Goal: Transaction & Acquisition: Purchase product/service

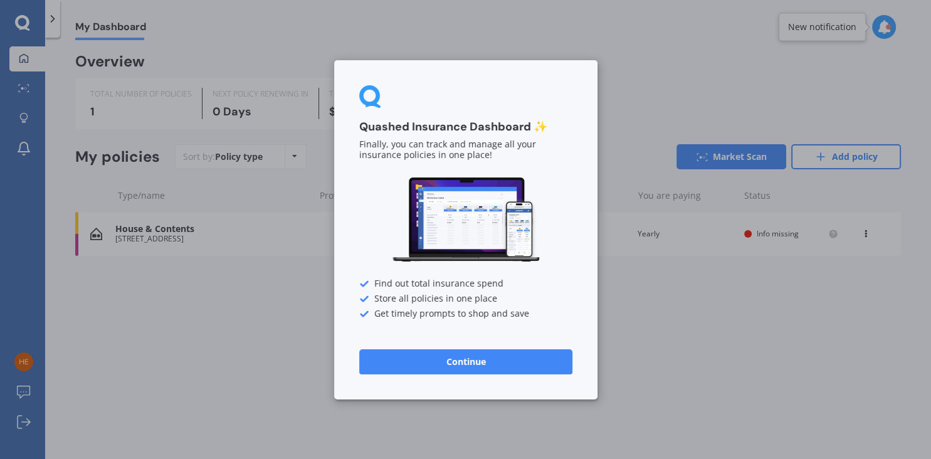
click at [463, 364] on button "Continue" at bounding box center [465, 361] width 213 height 25
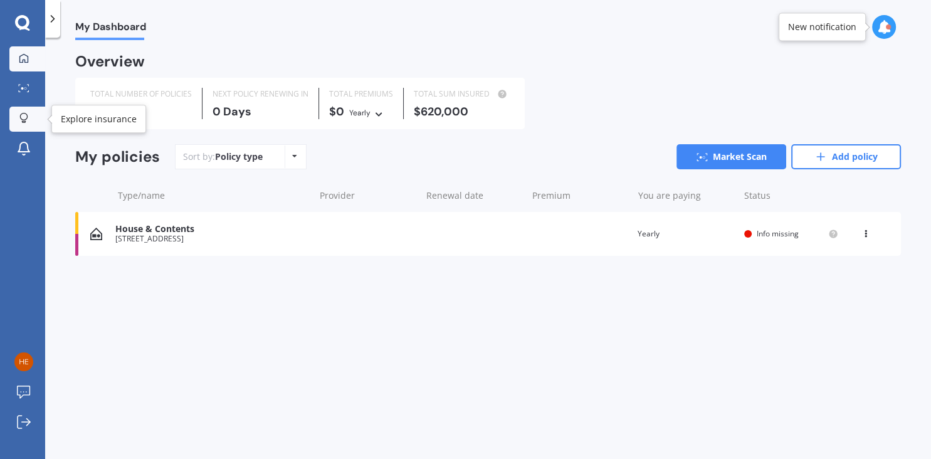
click at [22, 117] on icon at bounding box center [23, 118] width 9 height 11
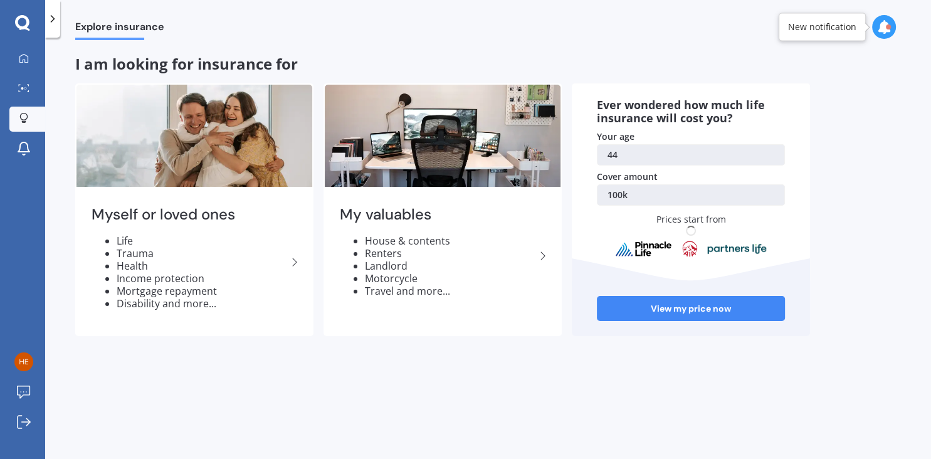
click at [24, 24] on icon at bounding box center [22, 23] width 15 height 16
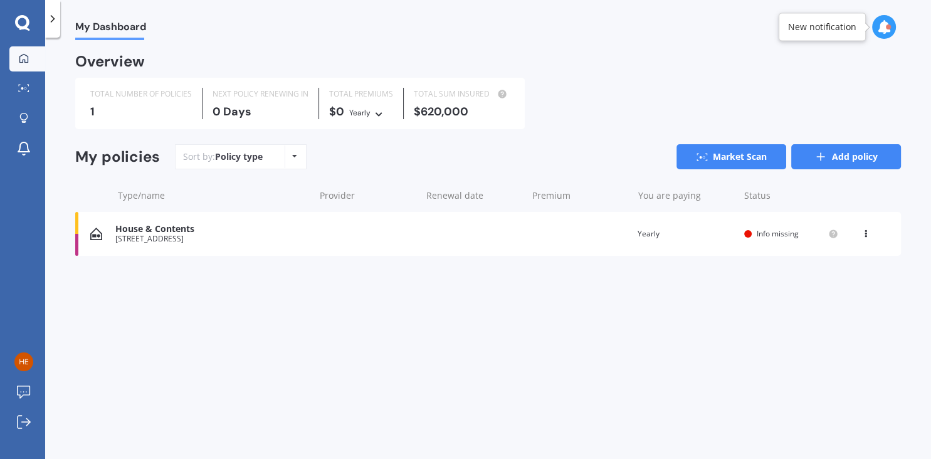
click at [846, 160] on link "Add policy" at bounding box center [846, 156] width 110 height 25
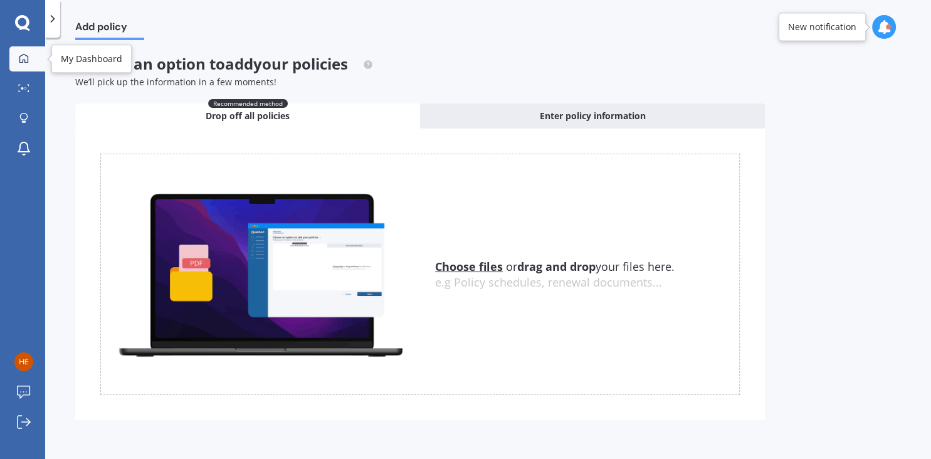
click at [23, 63] on icon at bounding box center [24, 58] width 10 height 10
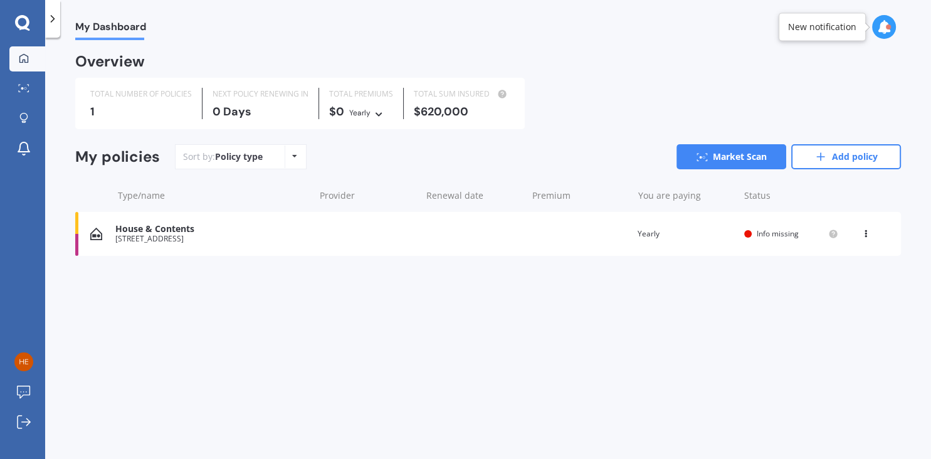
click at [54, 22] on icon at bounding box center [52, 19] width 13 height 13
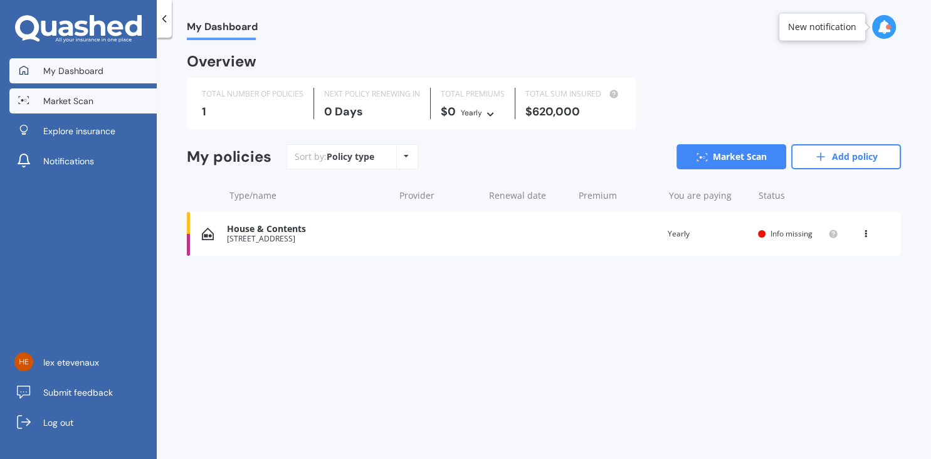
click at [68, 98] on span "Market Scan" at bounding box center [68, 101] width 50 height 13
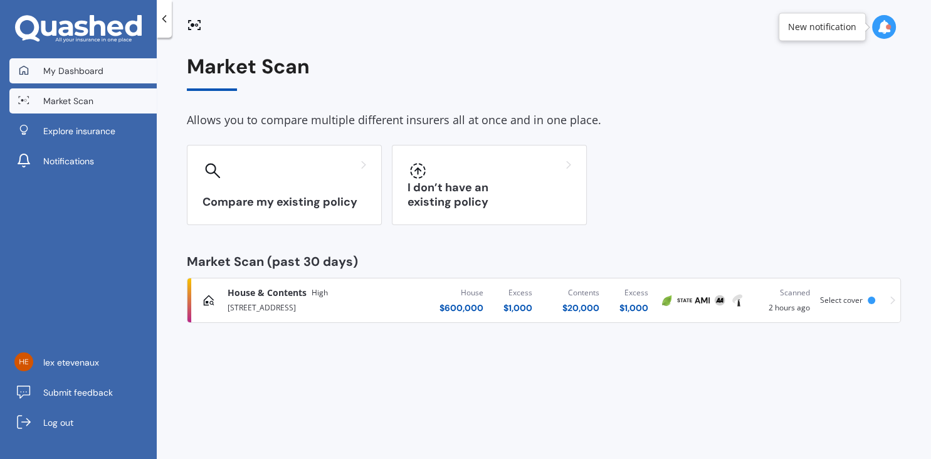
click at [60, 72] on span "My Dashboard" at bounding box center [73, 71] width 60 height 13
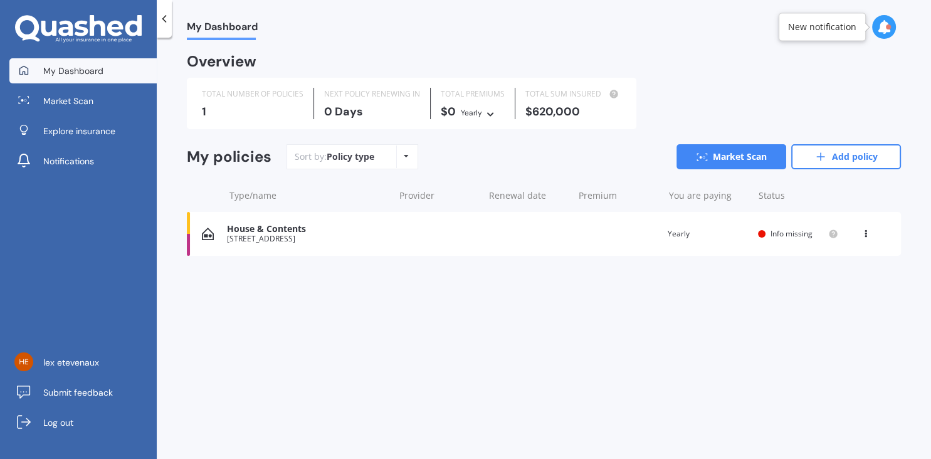
click at [102, 24] on icon at bounding box center [98, 25] width 16 height 21
click at [76, 33] on icon at bounding box center [82, 29] width 14 height 16
click at [77, 68] on span "My Dashboard" at bounding box center [73, 71] width 60 height 13
click at [61, 367] on span "lex etevenaux" at bounding box center [71, 362] width 56 height 13
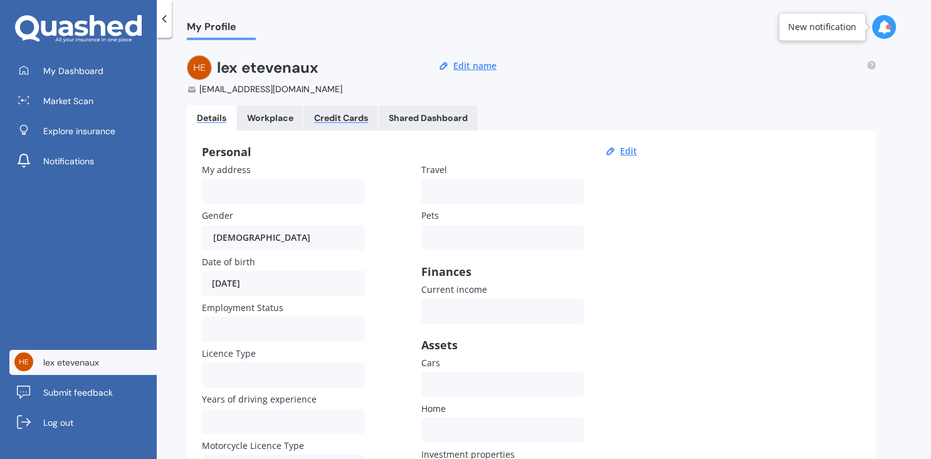
click at [342, 118] on div "Credit Cards" at bounding box center [341, 118] width 54 height 11
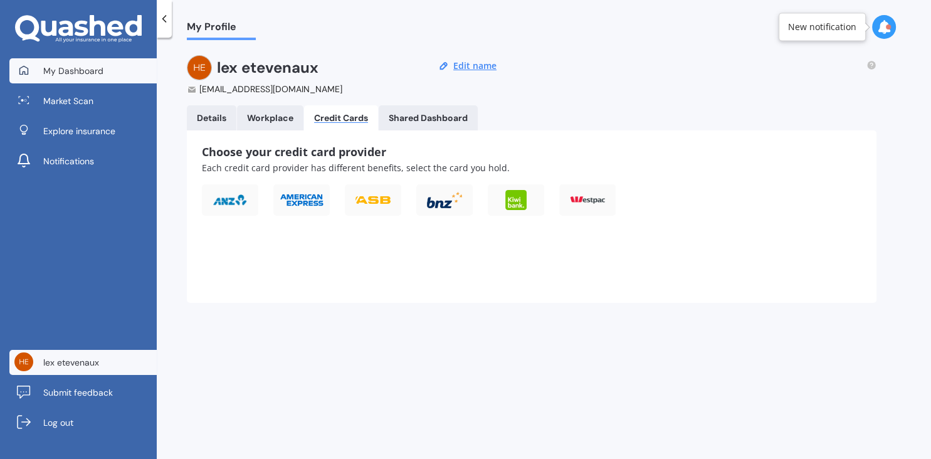
click at [55, 67] on span "My Dashboard" at bounding box center [73, 71] width 60 height 13
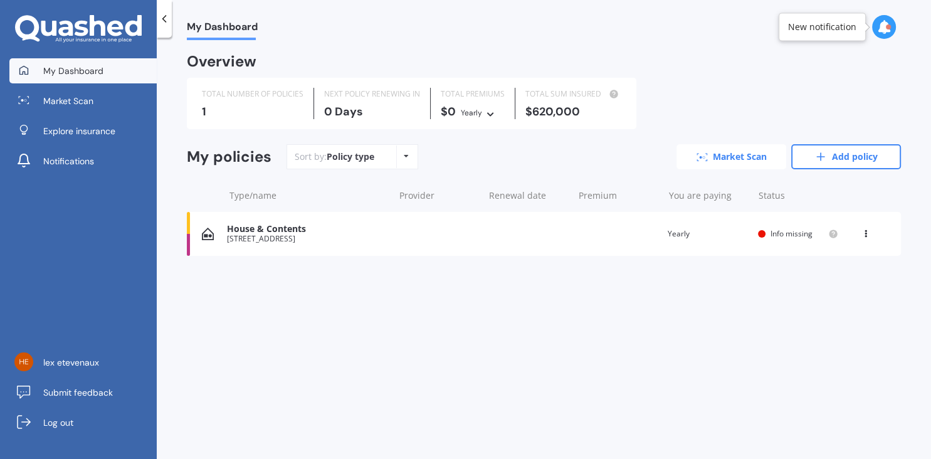
click at [732, 154] on link "Market Scan" at bounding box center [731, 156] width 110 height 25
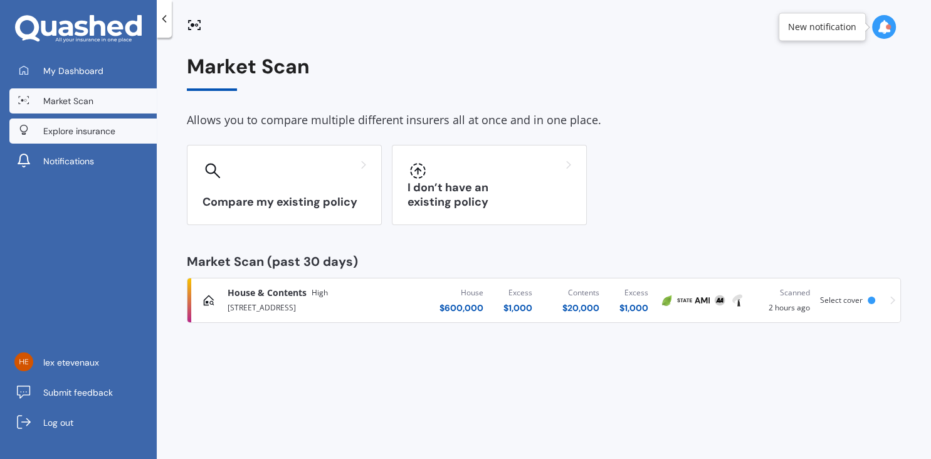
click at [90, 130] on span "Explore insurance" at bounding box center [79, 131] width 72 height 13
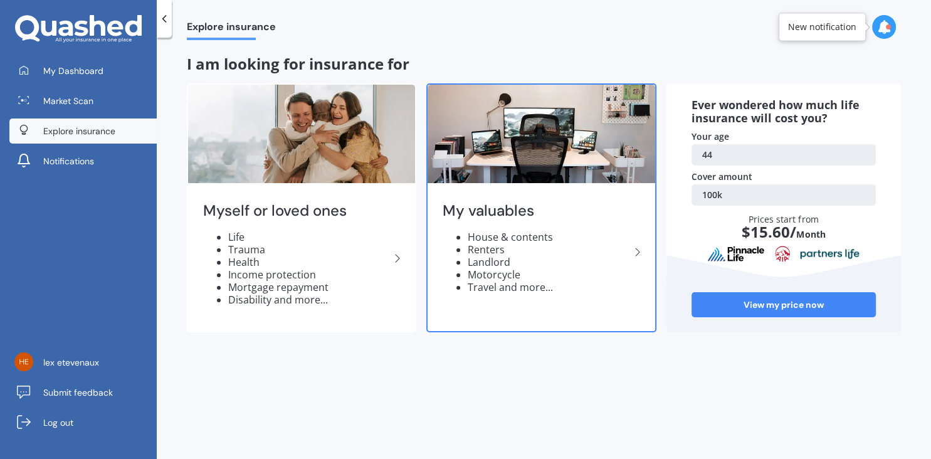
click at [562, 270] on li "Motorcycle" at bounding box center [549, 274] width 162 height 13
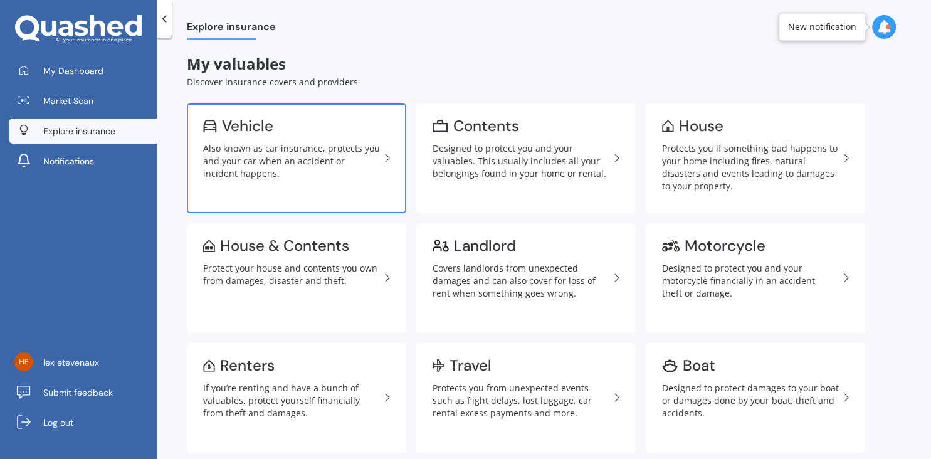
click at [267, 171] on div "Also known as car insurance, protects you and your car when an accident or inci…" at bounding box center [291, 161] width 177 height 38
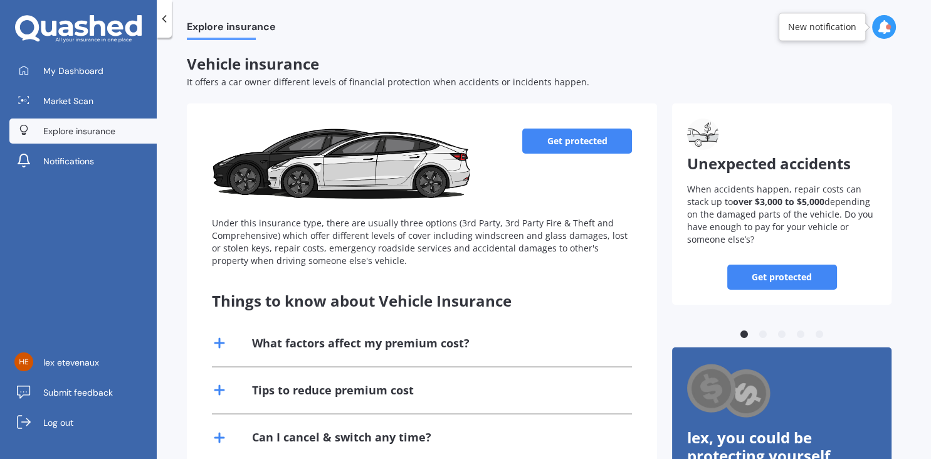
click at [570, 145] on link "Get protected" at bounding box center [577, 141] width 110 height 25
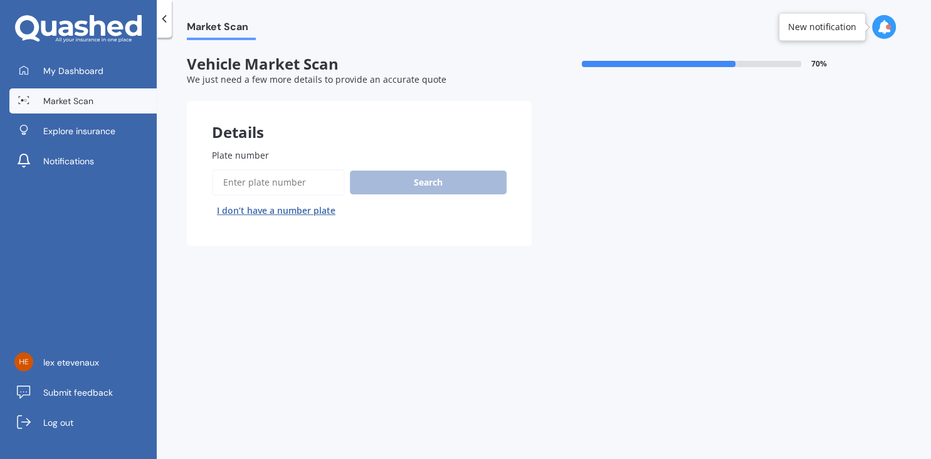
click at [256, 184] on input "Plate number" at bounding box center [278, 182] width 133 height 26
type input "PBU458"
click at [421, 182] on button "Search" at bounding box center [428, 183] width 157 height 24
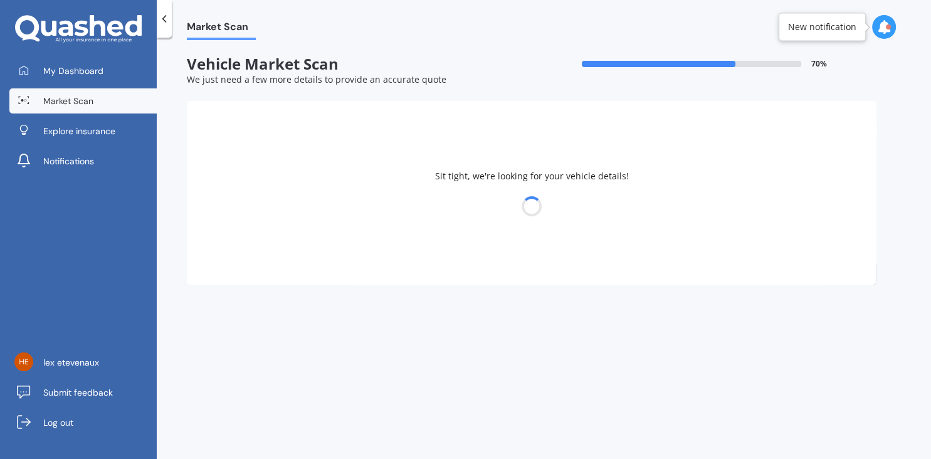
select select "ISUZU"
select select "20"
select select "03"
select select "1981"
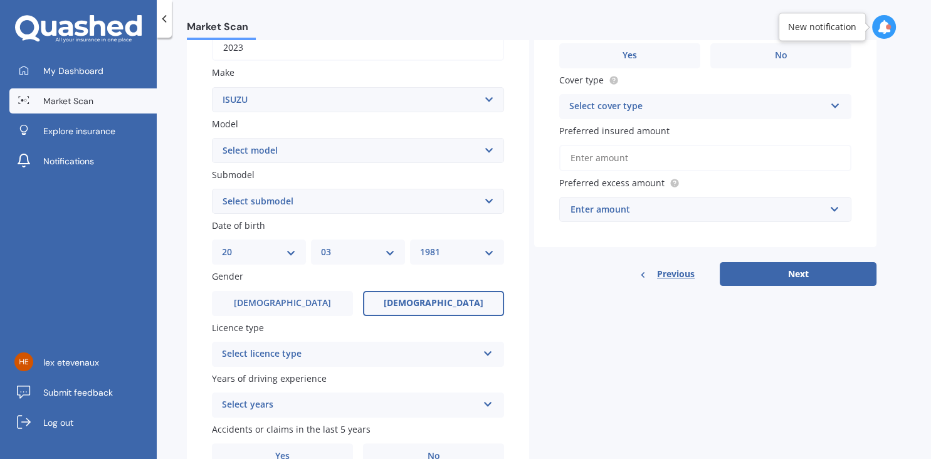
scroll to position [282, 0]
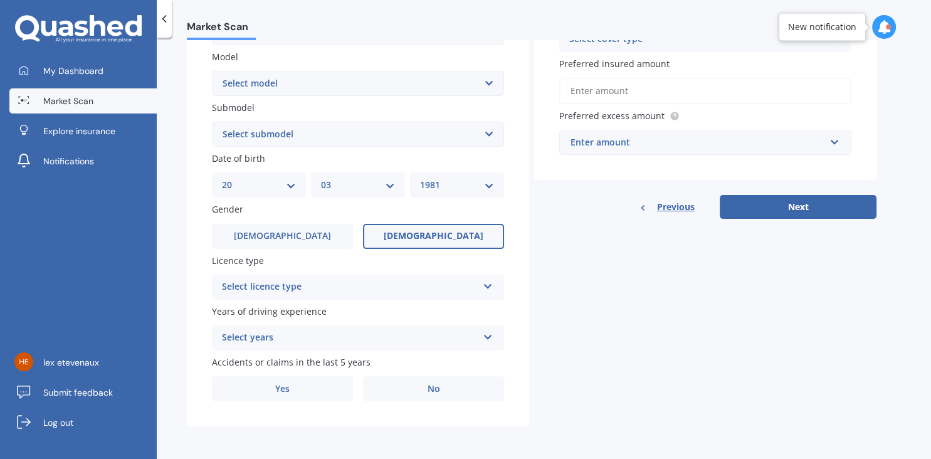
click at [411, 295] on div "Select licence type NZ Full NZ Restricted NZ Learners [GEOGRAPHIC_DATA] [GEOGRA…" at bounding box center [358, 287] width 292 height 25
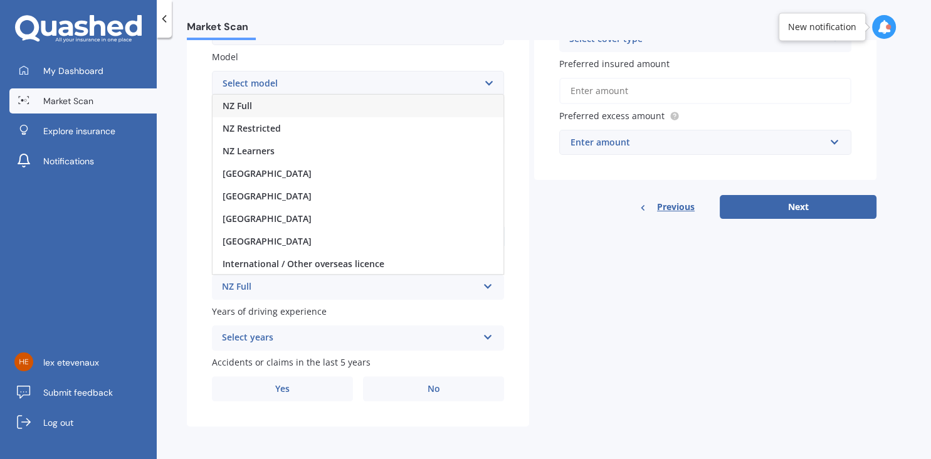
click at [255, 107] on div "NZ Full" at bounding box center [358, 106] width 291 height 23
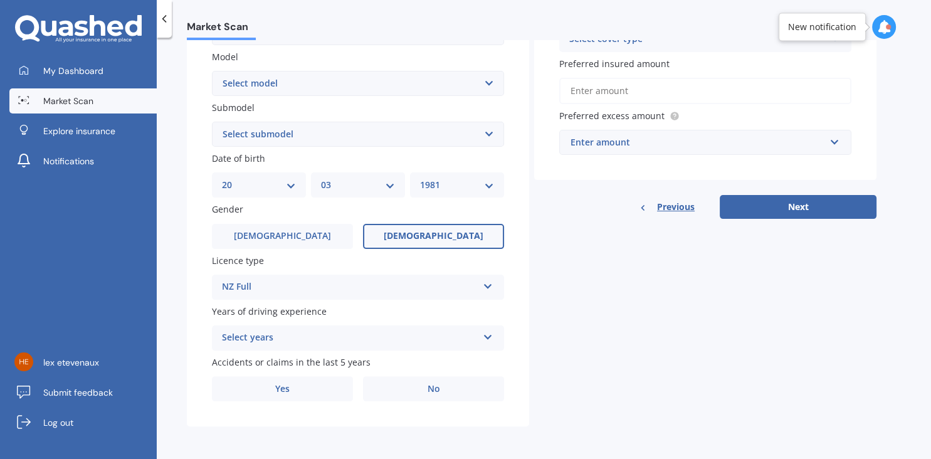
click at [278, 339] on div "Select years" at bounding box center [350, 337] width 256 height 15
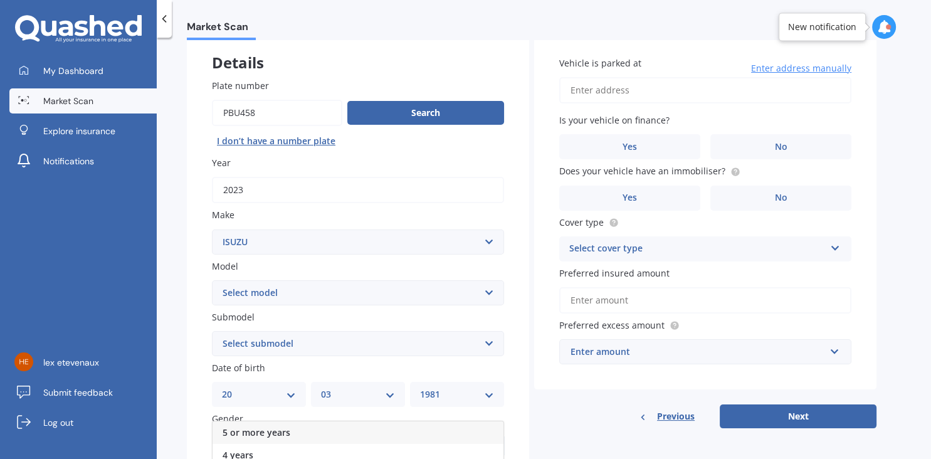
scroll to position [211, 0]
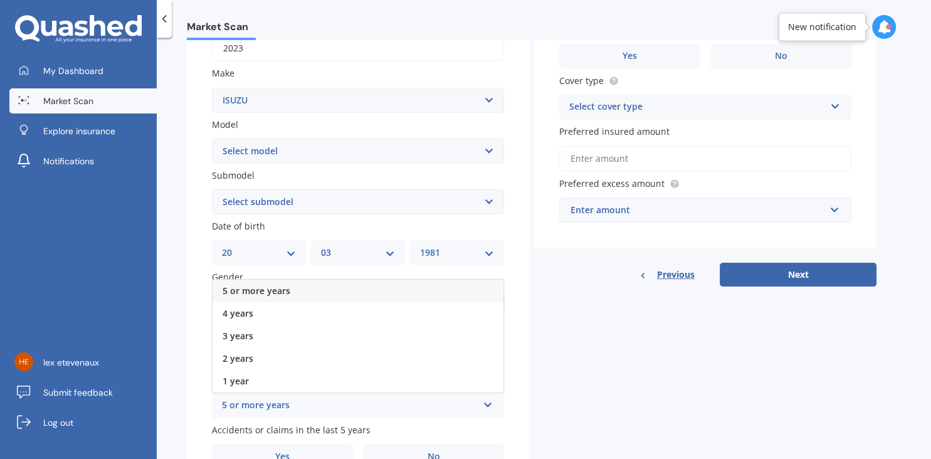
click at [257, 289] on span "5 or more years" at bounding box center [257, 291] width 68 height 12
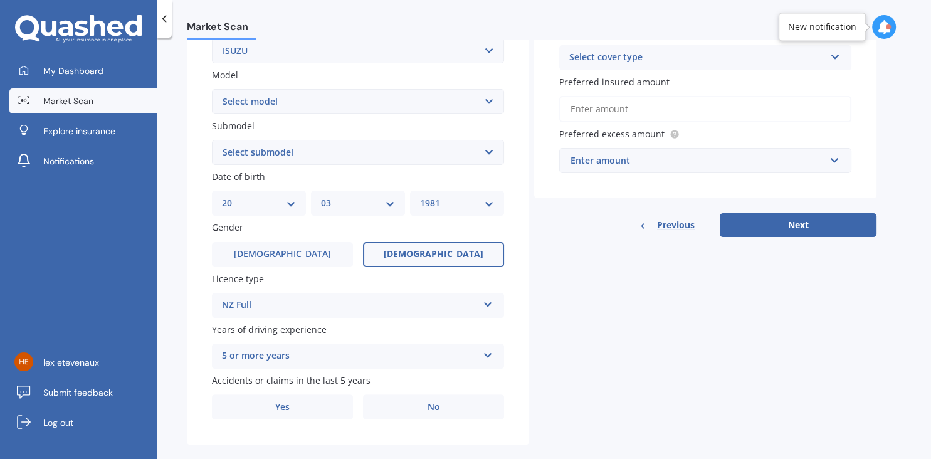
scroll to position [282, 0]
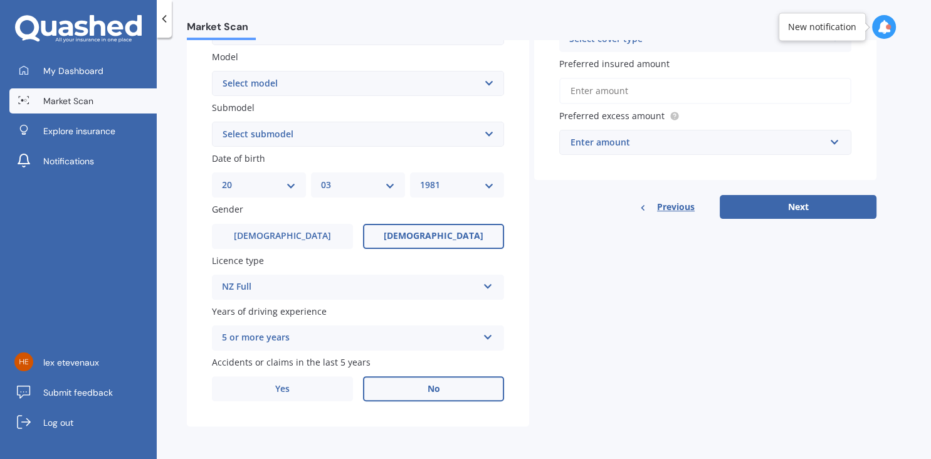
click at [454, 394] on label "No" at bounding box center [433, 388] width 141 height 25
click at [0, 0] on input "No" at bounding box center [0, 0] width 0 height 0
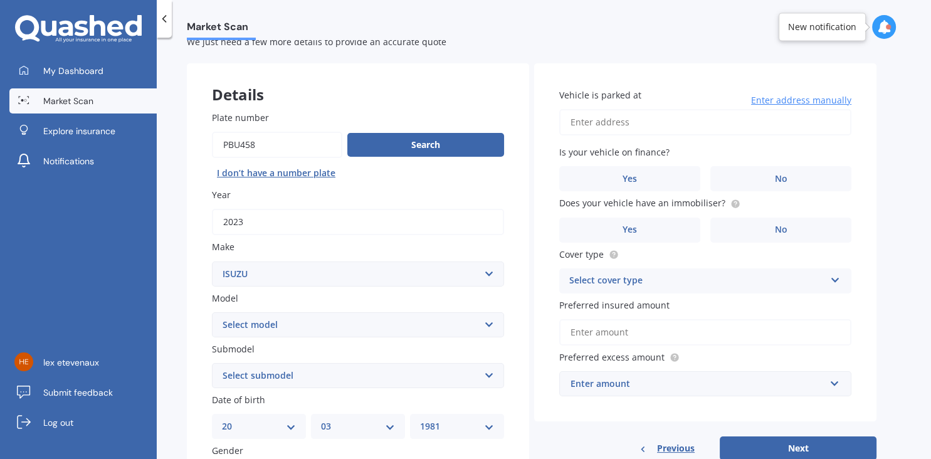
scroll to position [0, 0]
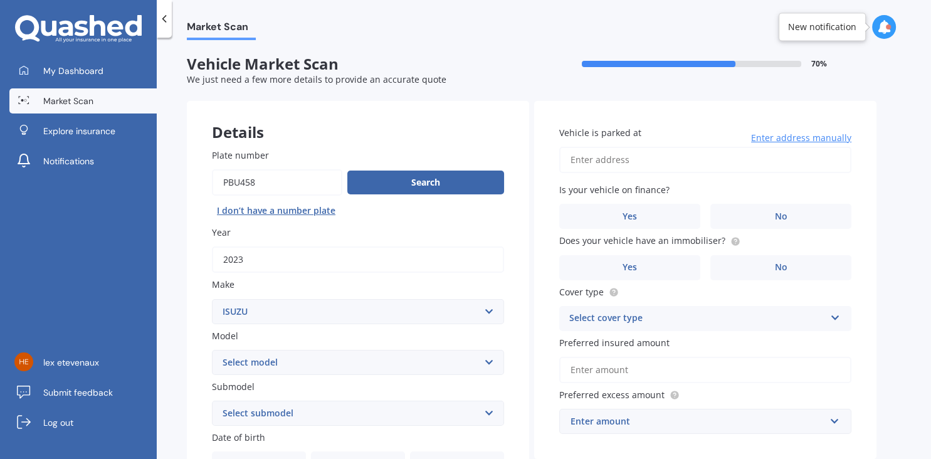
click at [622, 159] on input "Vehicle is parked at" at bounding box center [705, 160] width 292 height 26
type input "[STREET_ADDRESS]"
click at [766, 210] on label "No" at bounding box center [780, 216] width 141 height 25
click at [0, 0] on input "No" at bounding box center [0, 0] width 0 height 0
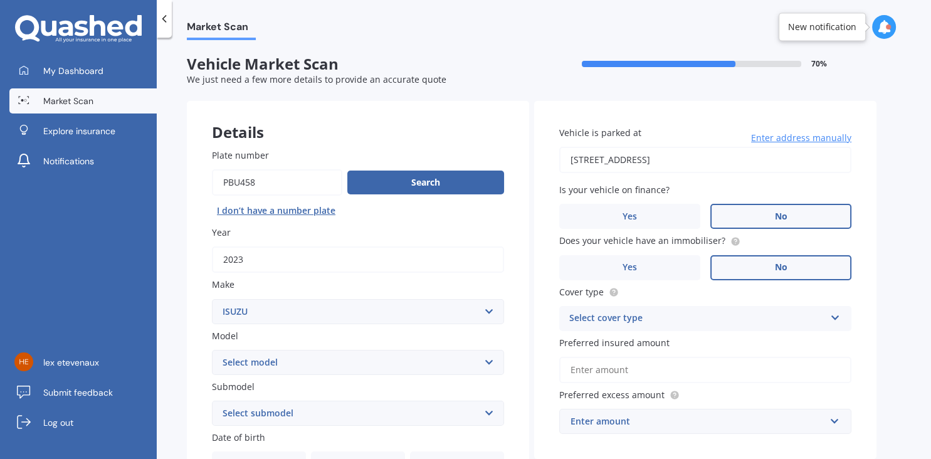
click at [784, 268] on span "No" at bounding box center [781, 267] width 13 height 11
click at [0, 0] on input "No" at bounding box center [0, 0] width 0 height 0
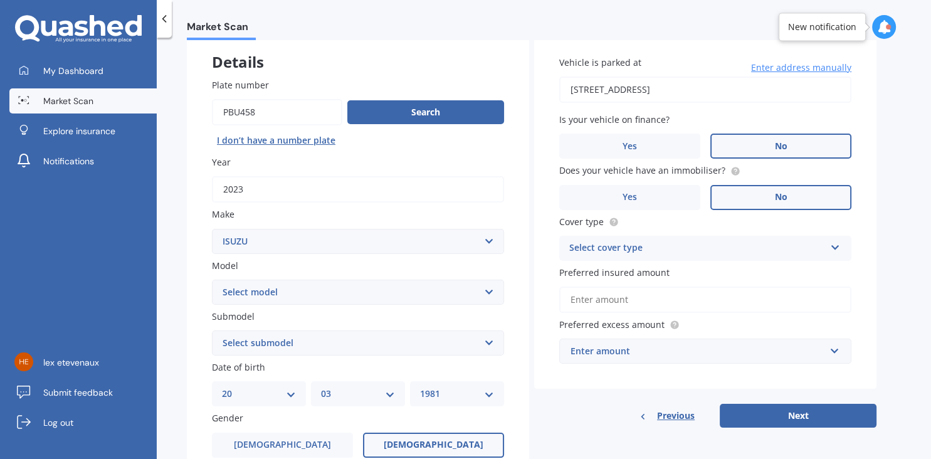
scroll to position [141, 0]
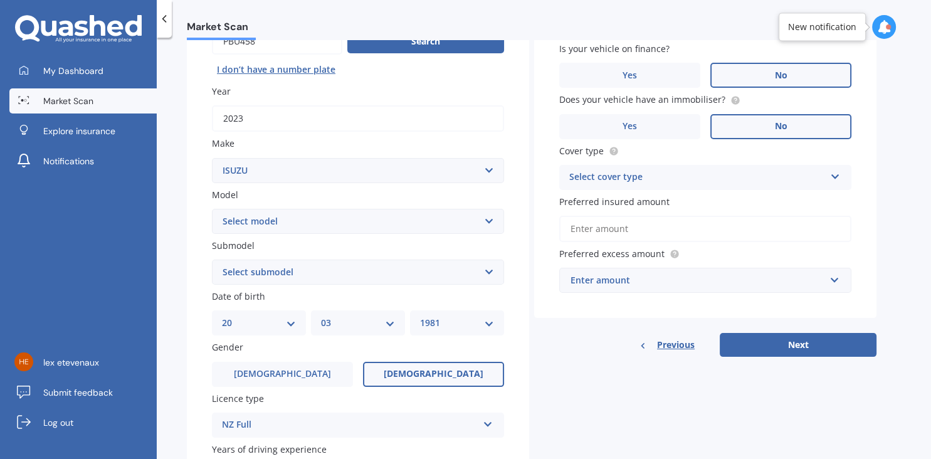
click at [639, 176] on div "Select cover type" at bounding box center [697, 177] width 256 height 15
click at [614, 202] on span "Comprehensive" at bounding box center [603, 202] width 66 height 12
click at [667, 229] on input "Preferred insured amount" at bounding box center [705, 229] width 292 height 26
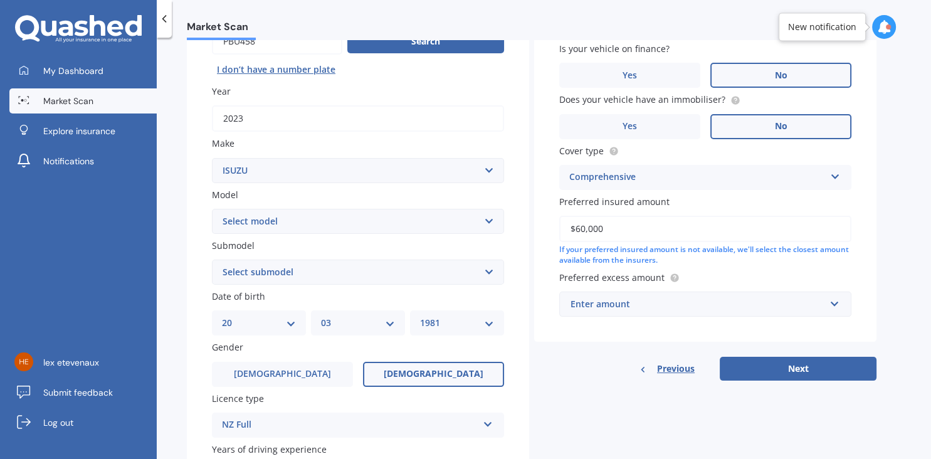
type input "$60,000"
click at [666, 307] on div "Enter amount" at bounding box center [697, 304] width 255 height 14
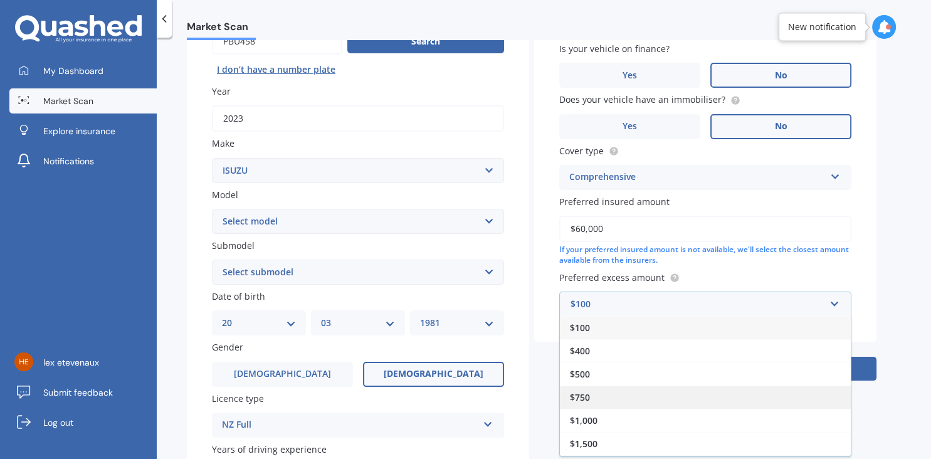
click at [599, 389] on div "$750" at bounding box center [705, 397] width 291 height 23
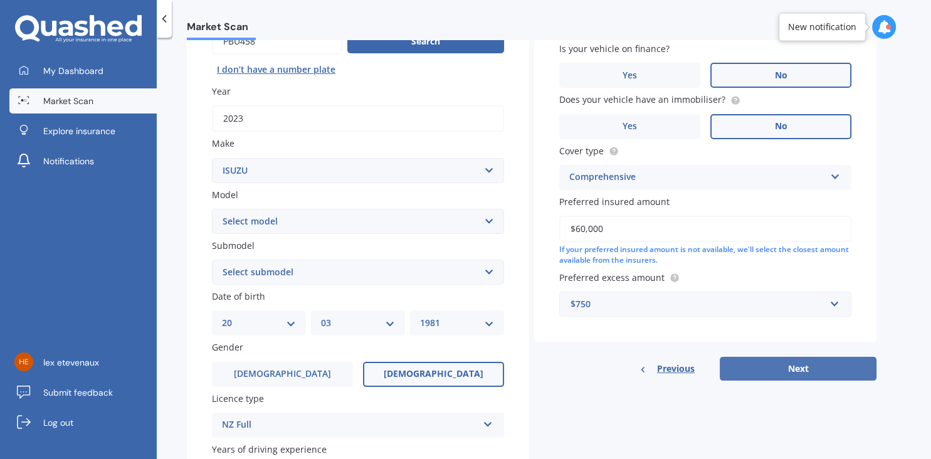
click at [802, 365] on button "Next" at bounding box center [798, 369] width 157 height 24
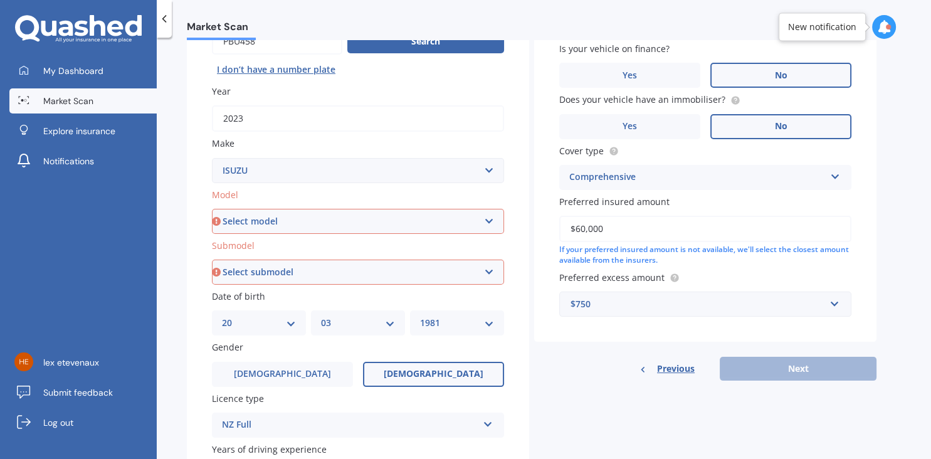
click at [255, 224] on select "Select model Aska Bighorn Commercials Como D-Max ELF Elf 1.5/2.0 Tonnes Elf UT …" at bounding box center [358, 221] width 292 height 25
click at [212, 209] on select "Select model Aska Bighorn Commercials Como D-Max ELF Elf 1.5/2.0 Tonnes Elf UT …" at bounding box center [358, 221] width 292 height 25
select select "MU"
click option "Mu" at bounding box center [0, 0] width 0 height 0
click at [212, 260] on select "Select submodel (All other) Soft Top" at bounding box center [358, 272] width 292 height 25
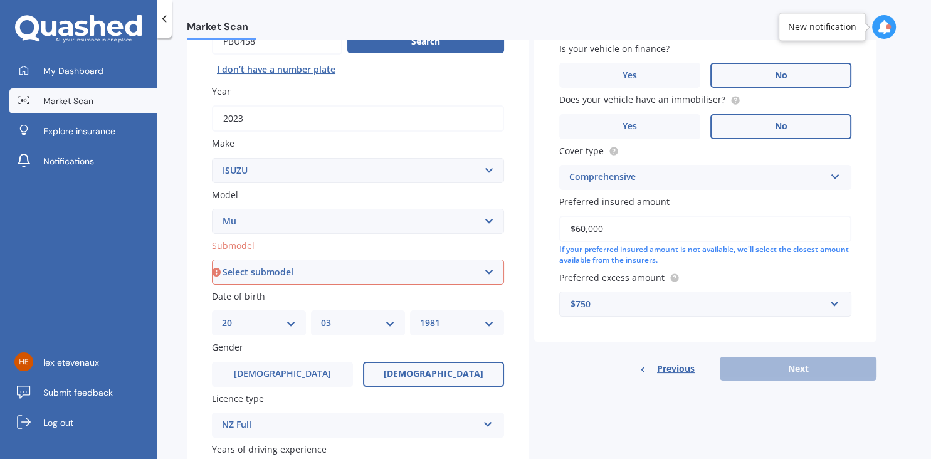
select select "(ALL OTHER)"
click option "(All other)" at bounding box center [0, 0] width 0 height 0
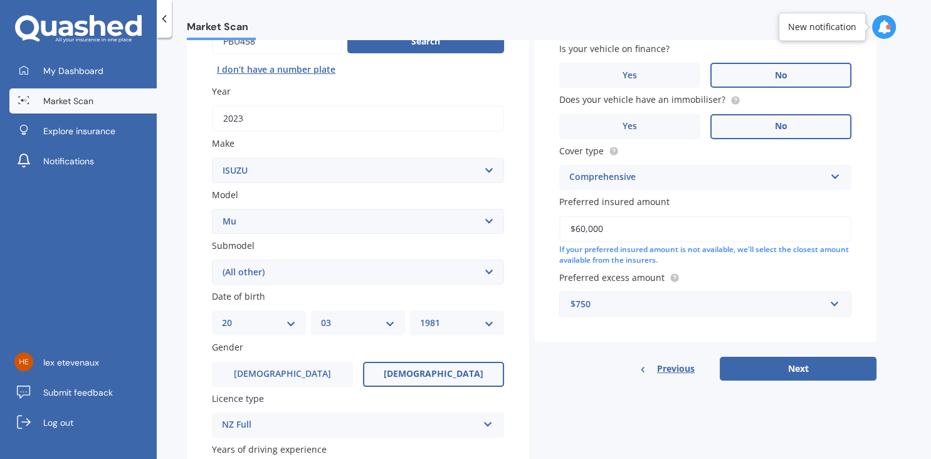
click at [212, 209] on select "Select model Aska Bighorn Commercials Como D-Max ELF Elf 1.5/2.0 Tonnes Elf UT …" at bounding box center [358, 221] width 292 height 25
click option "Mu" at bounding box center [0, 0] width 0 height 0
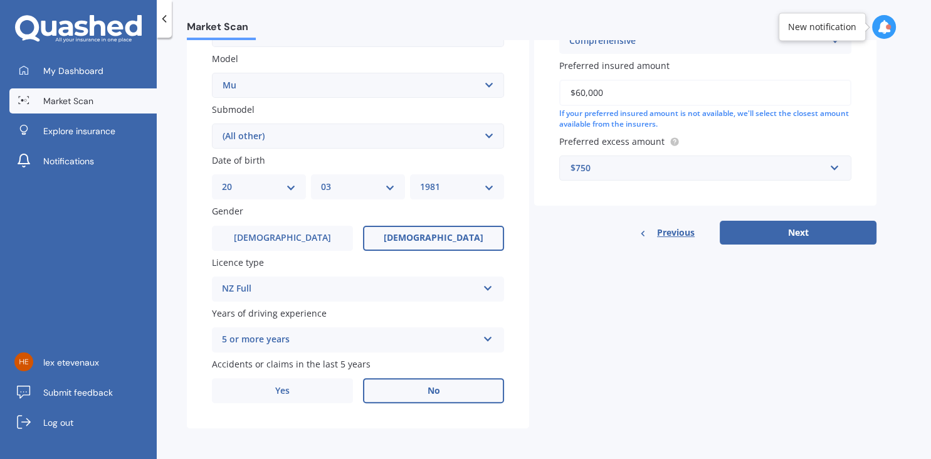
scroll to position [282, 0]
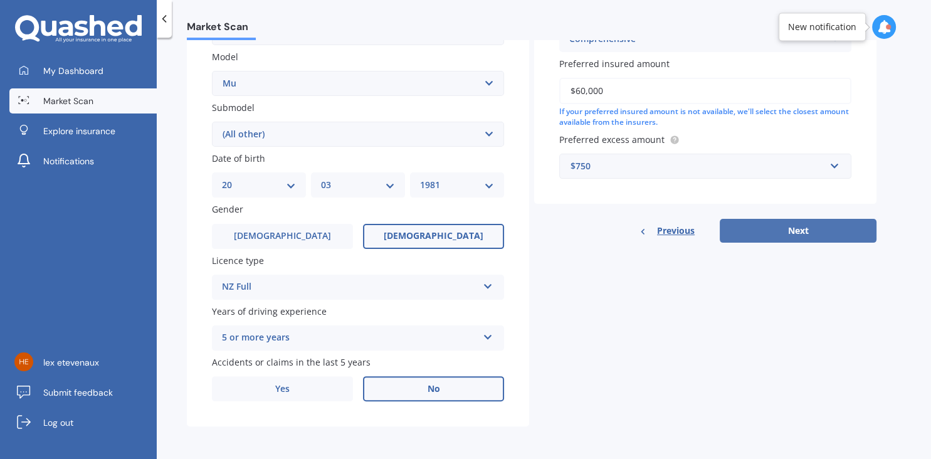
click at [807, 233] on button "Next" at bounding box center [798, 231] width 157 height 24
select select "20"
select select "03"
select select "1981"
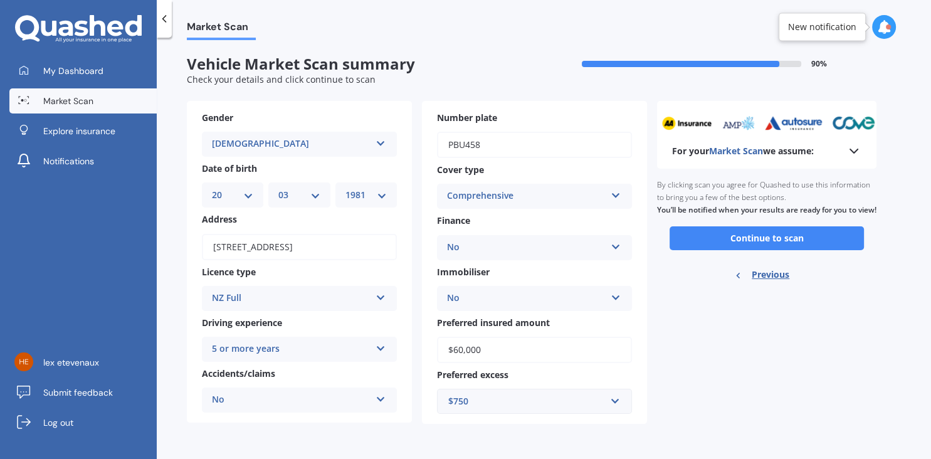
scroll to position [0, 0]
click at [758, 250] on button "Continue to scan" at bounding box center [766, 238] width 194 height 24
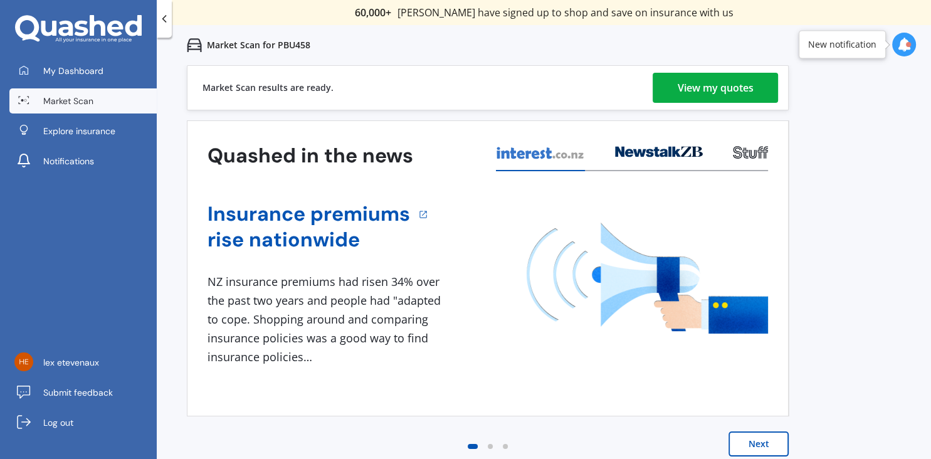
click at [703, 85] on div "View my quotes" at bounding box center [716, 88] width 76 height 30
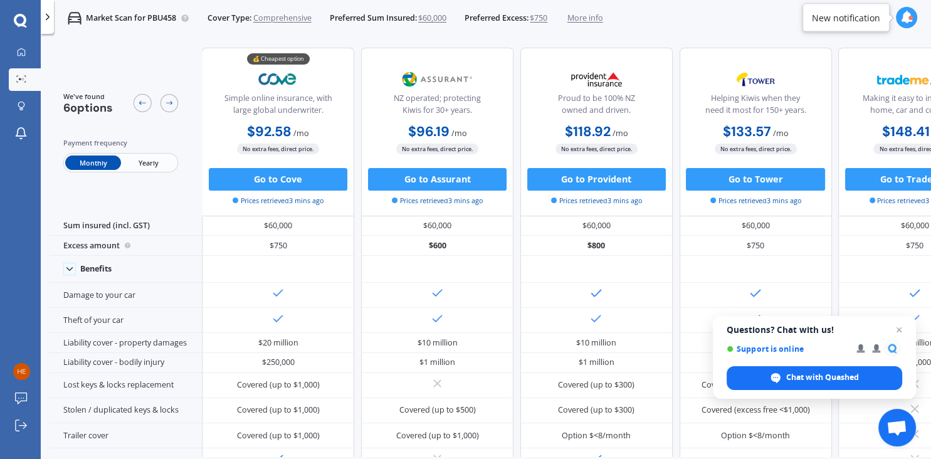
click at [168, 167] on span "Yearly" at bounding box center [148, 162] width 55 height 14
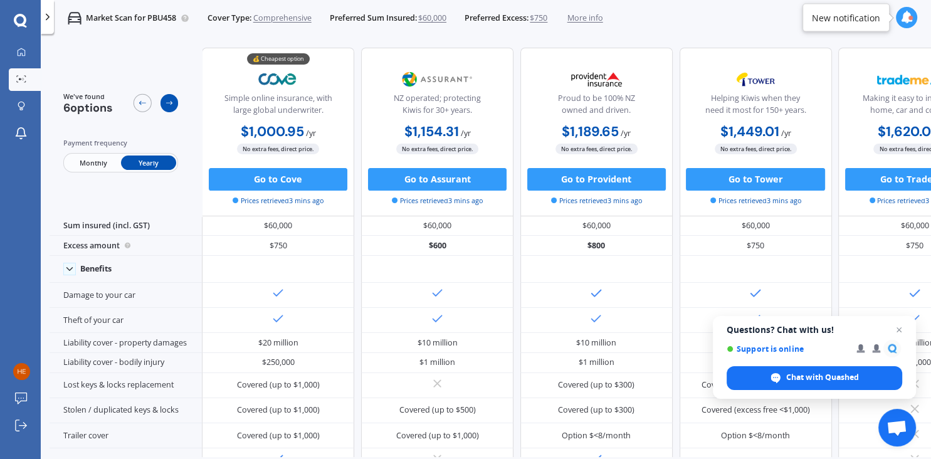
click at [165, 101] on icon at bounding box center [169, 102] width 9 height 9
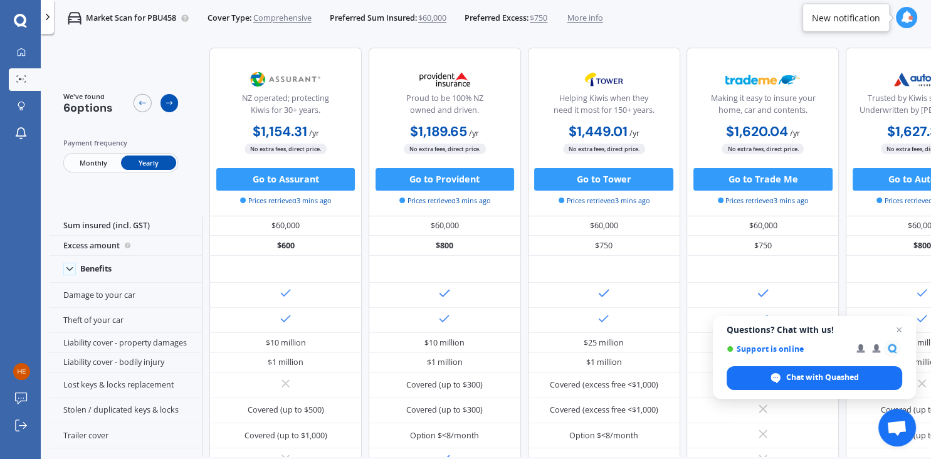
scroll to position [0, 169]
click at [168, 104] on icon at bounding box center [169, 102] width 9 height 9
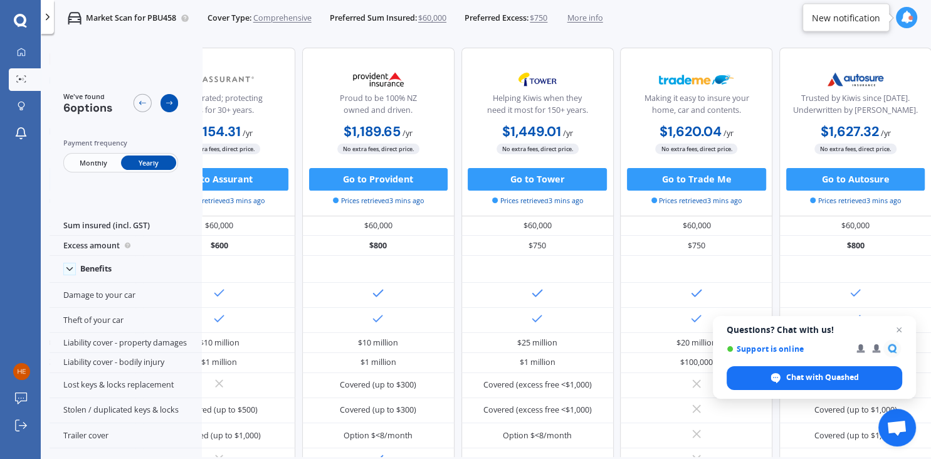
scroll to position [0, 243]
